Goal: Use online tool/utility: Utilize a website feature to perform a specific function

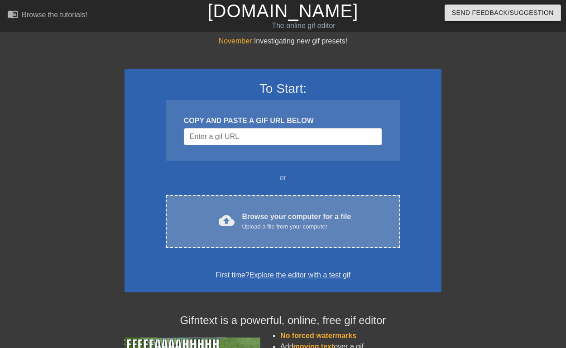
click at [285, 223] on div "Upload a file from your computer" at bounding box center [296, 226] width 109 height 9
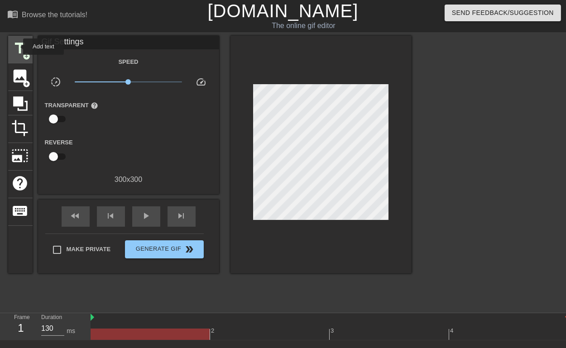
click at [17, 47] on span "title" at bounding box center [20, 48] width 17 height 17
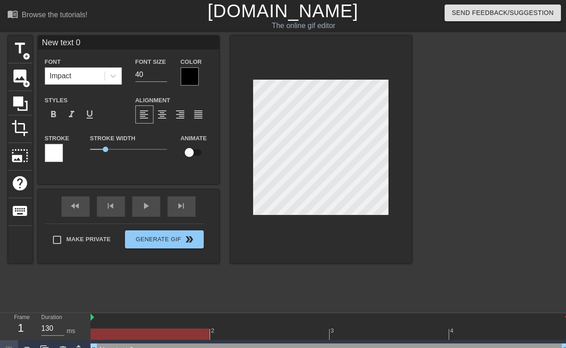
scroll to position [1, 1]
paste textarea "[PERSON_NAME]"
type input "[PERSON_NAME]"
type textarea "[PERSON_NAME]"
type input "DLydia"
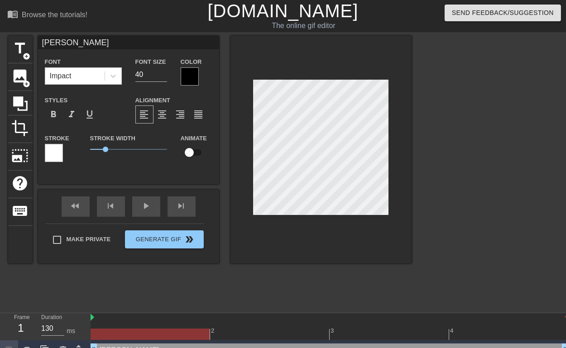
type textarea "DLydia"
type input "DeLydia"
type textarea "DeLydia"
type input "DeaLydia"
type textarea "DeaLydia"
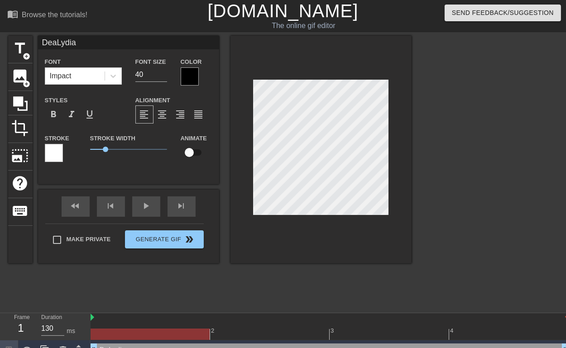
scroll to position [1, 1]
type input "DearLydia"
type textarea "DearLydia"
type input "DeaLydia"
type textarea "DeaLydia"
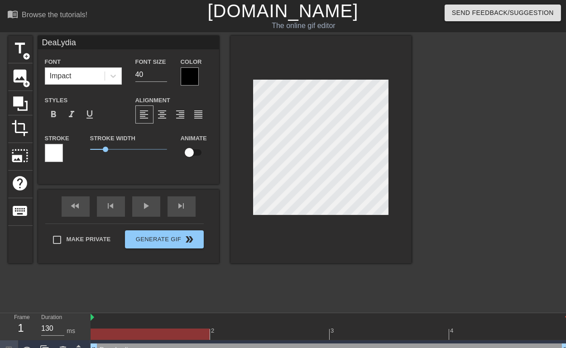
type input "DeLydia"
type textarea "DeLydia"
type input "DLydia"
type textarea "DLydia"
type input "[PERSON_NAME]"
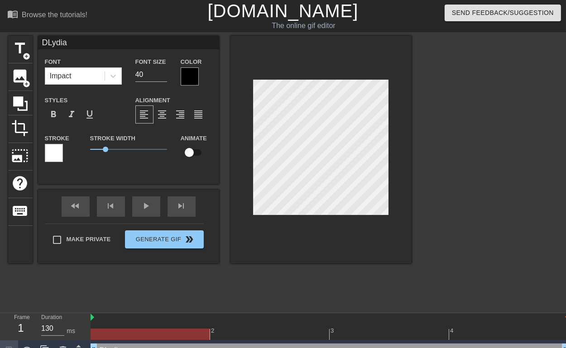
type textarea "[PERSON_NAME]"
type input "HLydia"
type textarea "HLydia"
type input "HiLydia"
type textarea "HiLydia"
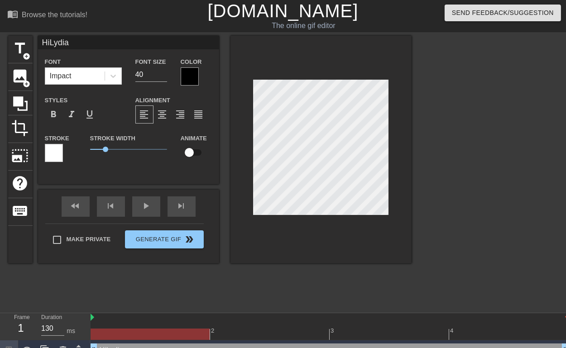
type input "Hi [PERSON_NAME]"
type textarea "Hi [PERSON_NAME]"
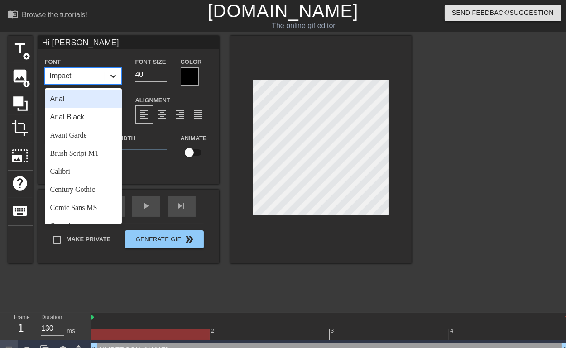
click at [115, 80] on icon at bounding box center [113, 76] width 9 height 9
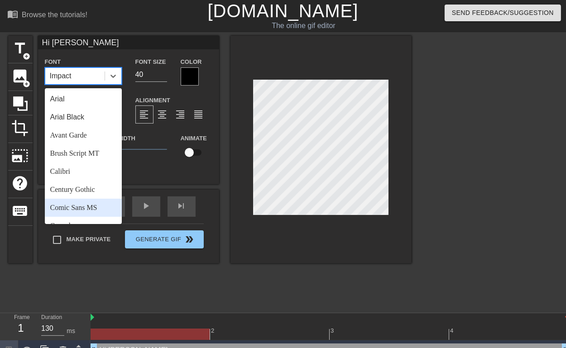
click at [86, 207] on div "Comic Sans MS" at bounding box center [83, 208] width 77 height 18
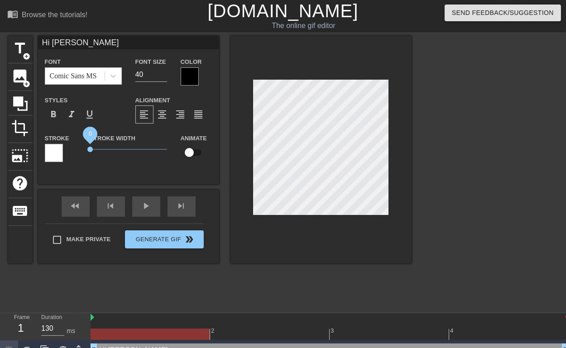
drag, startPoint x: 106, startPoint y: 151, endPoint x: 80, endPoint y: 152, distance: 26.3
click at [80, 152] on div "Stroke Stroke Width 0 Animate" at bounding box center [128, 152] width 181 height 38
type input "29"
click at [162, 77] on input "29" at bounding box center [151, 74] width 32 height 14
click at [194, 79] on div at bounding box center [190, 76] width 18 height 18
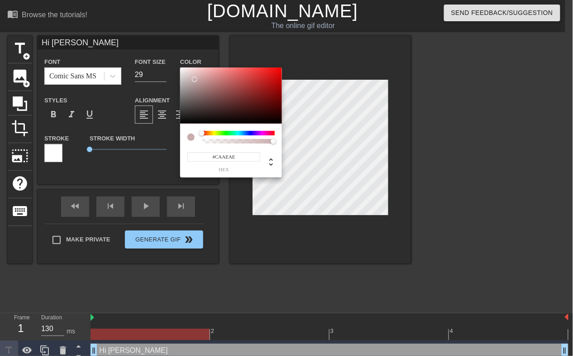
click at [194, 79] on div at bounding box center [231, 95] width 102 height 56
type input "#553E3E"
drag, startPoint x: 195, startPoint y: 80, endPoint x: 207, endPoint y: 105, distance: 27.9
click at [207, 105] on div at bounding box center [207, 104] width 5 height 5
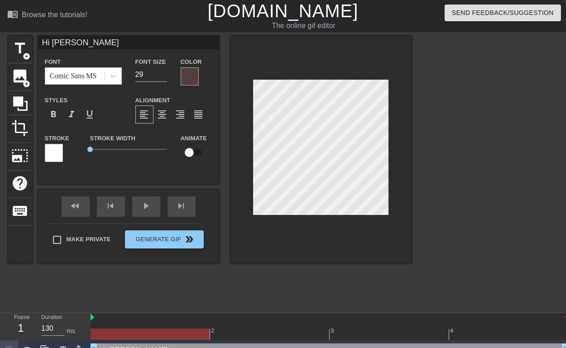
click at [406, 116] on div at bounding box center [320, 150] width 181 height 228
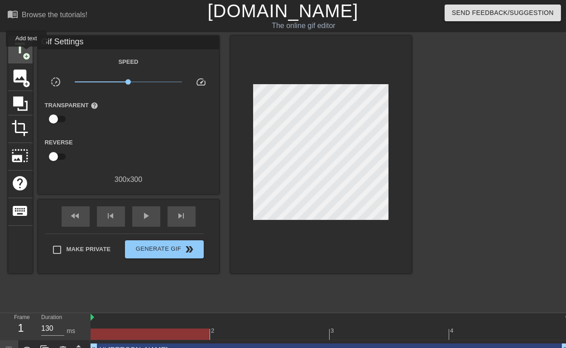
click at [26, 50] on span "title" at bounding box center [20, 48] width 17 height 17
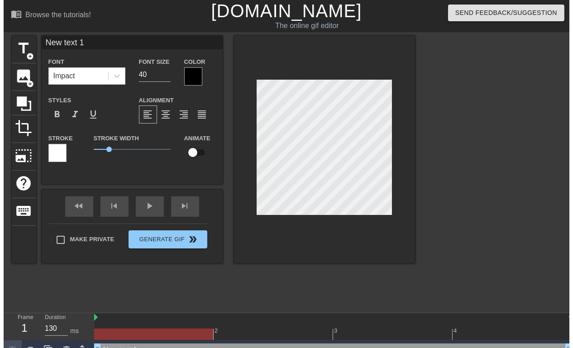
scroll to position [1, 1]
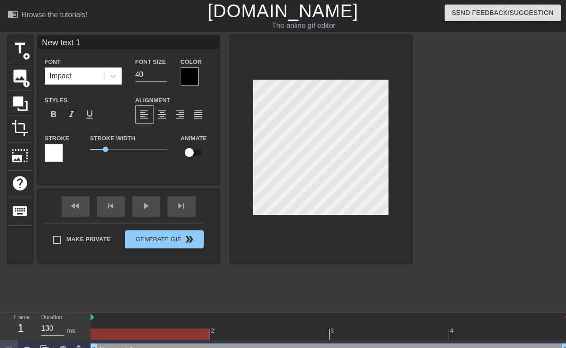
type input "N"
type textarea "N"
type input "N\"
type textarea "N\"
type input "N"
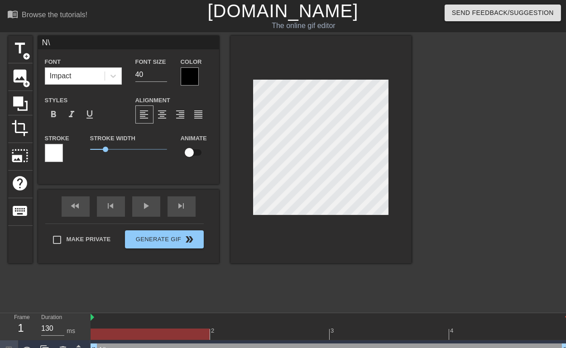
type textarea "N"
type input "n"
type textarea "n"
type input "ne"
type textarea "ne"
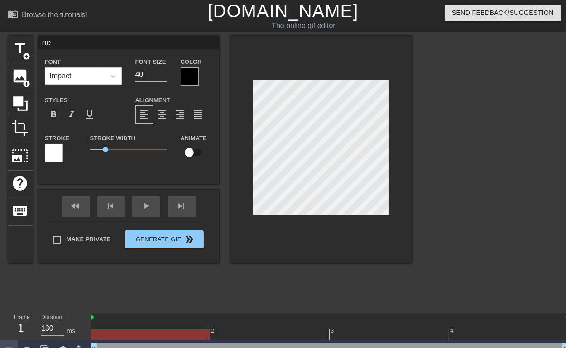
type input "neo"
type textarea "neo"
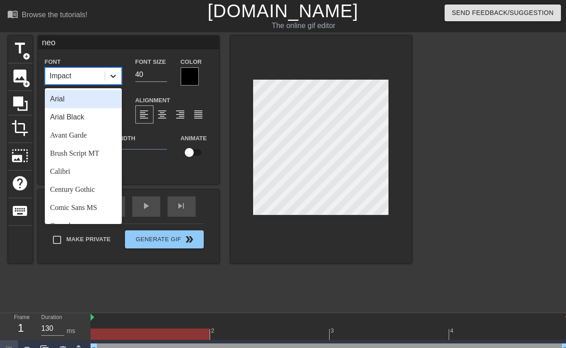
click at [115, 77] on icon at bounding box center [113, 76] width 9 height 9
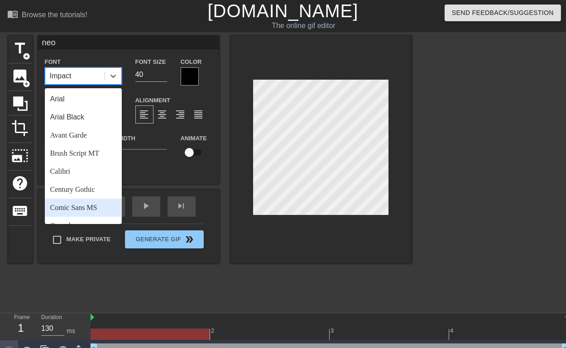
click at [85, 208] on div "Comic Sans MS" at bounding box center [83, 208] width 77 height 18
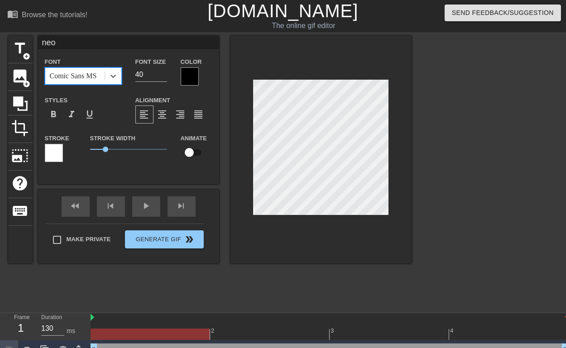
click at [189, 78] on div at bounding box center [190, 76] width 18 height 18
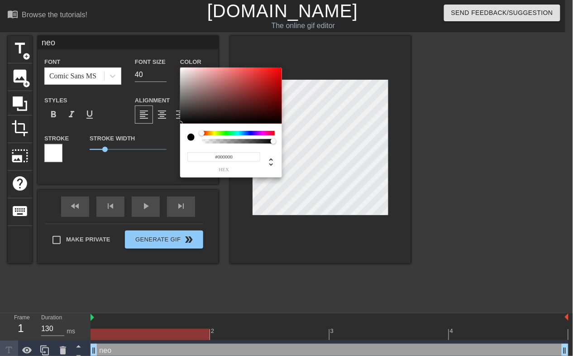
type input "#846B6B"
click at [199, 95] on div at bounding box center [231, 95] width 102 height 56
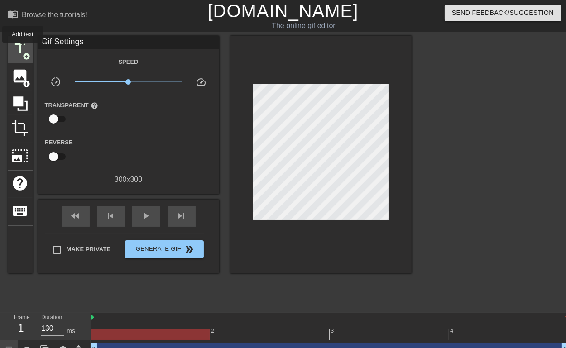
click at [23, 49] on span "title" at bounding box center [20, 48] width 17 height 17
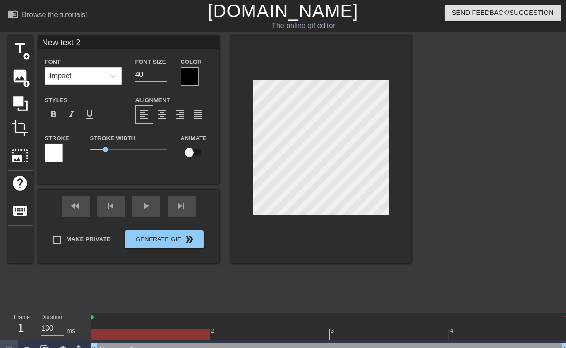
click at [447, 143] on div "title add_circle image add_circle crop photo_size_select_large help keyboard Ne…" at bounding box center [283, 172] width 566 height 272
type input "neo"
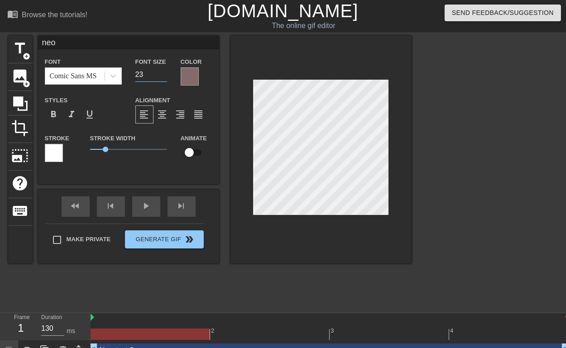
type input "23"
click at [162, 77] on input "23" at bounding box center [151, 74] width 32 height 14
drag, startPoint x: 105, startPoint y: 149, endPoint x: 93, endPoint y: 149, distance: 12.2
click at [93, 149] on span "0.2" at bounding box center [92, 149] width 5 height 5
click at [394, 168] on div at bounding box center [320, 150] width 181 height 228
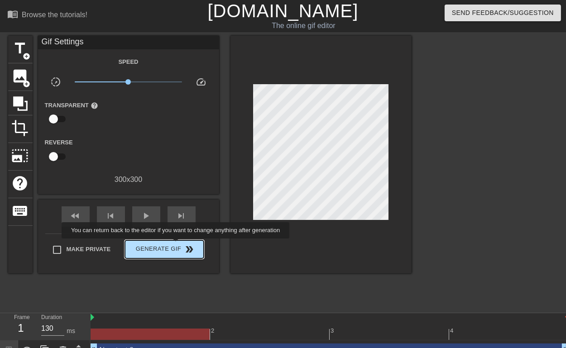
click at [176, 246] on span "Generate Gif double_arrow" at bounding box center [164, 249] width 71 height 11
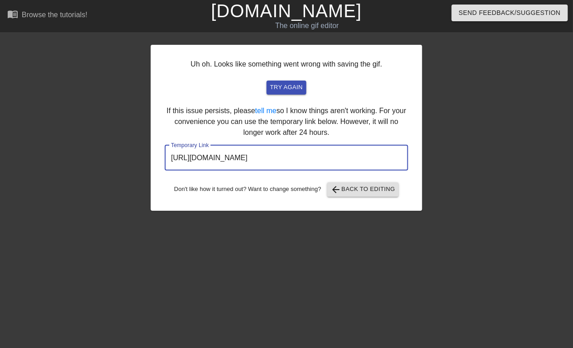
click at [368, 154] on input "[URL][DOMAIN_NAME]" at bounding box center [287, 157] width 244 height 25
click at [366, 161] on input "[URL][DOMAIN_NAME]" at bounding box center [287, 157] width 244 height 25
drag, startPoint x: 359, startPoint y: 162, endPoint x: 115, endPoint y: 144, distance: 243.7
click at [115, 144] on div "Uh oh. Looks like something went wrong with saving the gif. try again If this i…" at bounding box center [286, 172] width 573 height 272
